Goal: Task Accomplishment & Management: Use online tool/utility

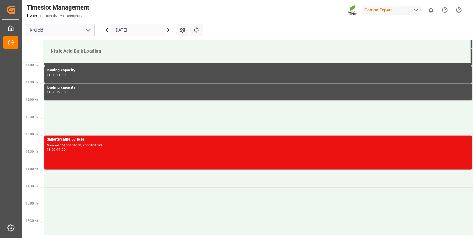
scroll to position [402, 0]
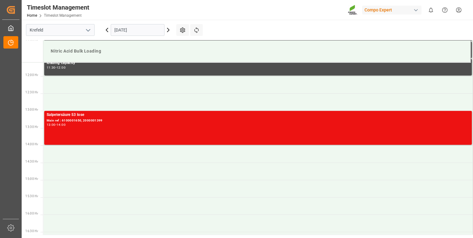
click at [144, 113] on div "Salpetersäure 53 lose" at bounding box center [258, 115] width 423 height 6
click at [166, 11] on div "Timeslot Management Home Timeslot Management Compo Expert 0 Notifications Only …" at bounding box center [245, 10] width 456 height 20
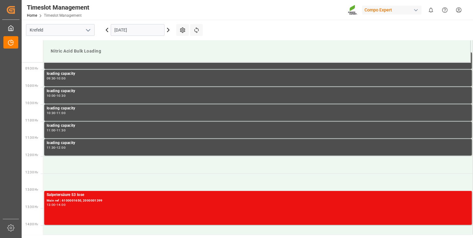
scroll to position [346, 0]
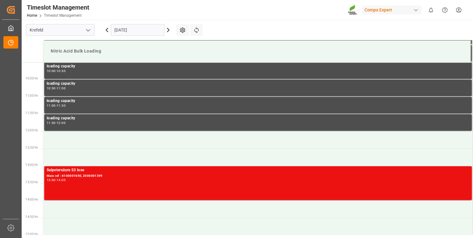
click at [283, 56] on div "Nitric Acid Bulk Loading" at bounding box center [256, 50] width 417 height 11
